Goal: Find specific page/section: Find specific page/section

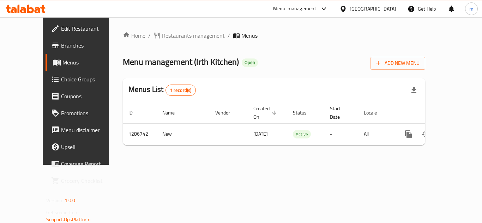
click at [387, 4] on div "Oman" at bounding box center [368, 8] width 68 height 17
click at [346, 11] on icon at bounding box center [343, 9] width 5 height 6
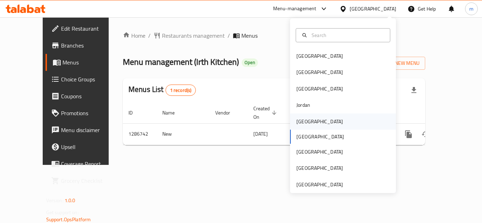
click at [296, 123] on div "[GEOGRAPHIC_DATA]" at bounding box center [319, 122] width 47 height 8
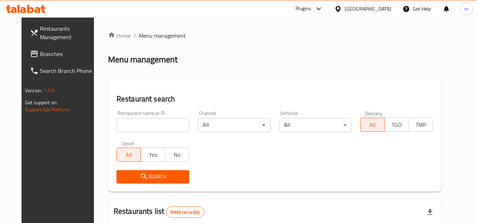
click at [40, 57] on span "Branches" at bounding box center [68, 54] width 56 height 8
